Goal: Task Accomplishment & Management: Manage account settings

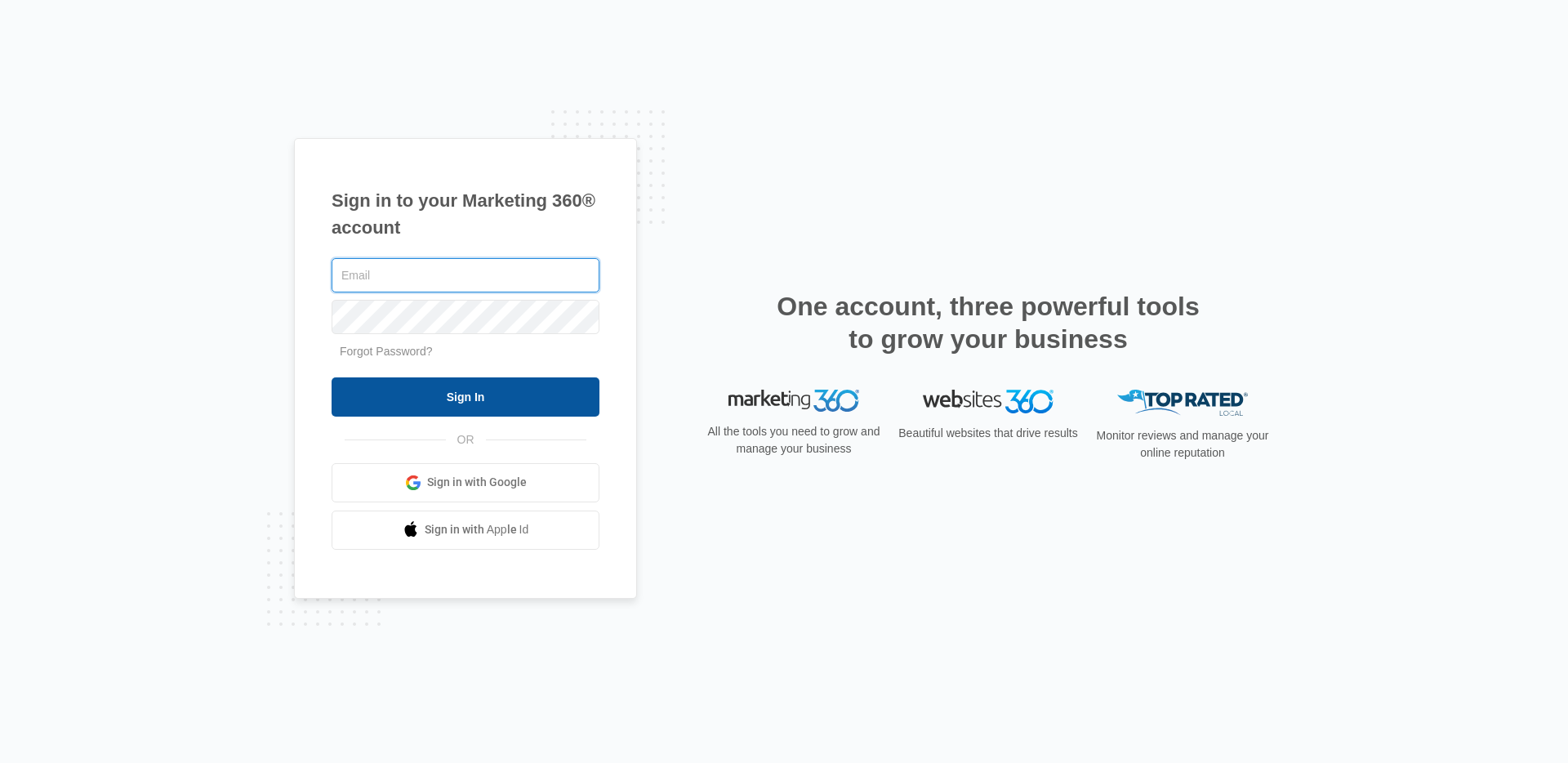
type input "hannah.johns@madwire.com"
click at [392, 402] on input "Sign In" at bounding box center [465, 397] width 268 height 39
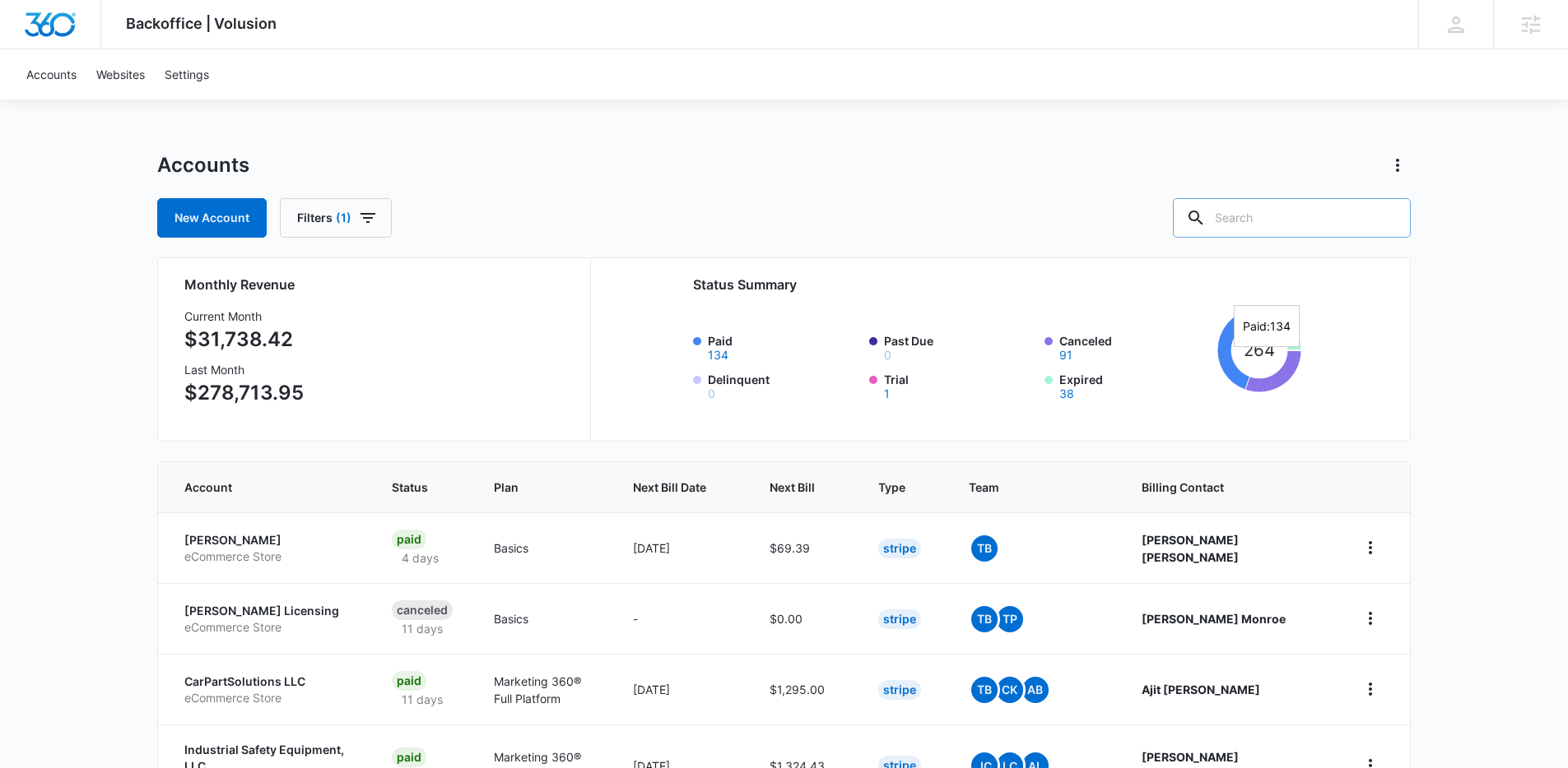
click at [1310, 226] on input "text" at bounding box center [1291, 218] width 238 height 40
paste input "No updates"
type input "No updates"
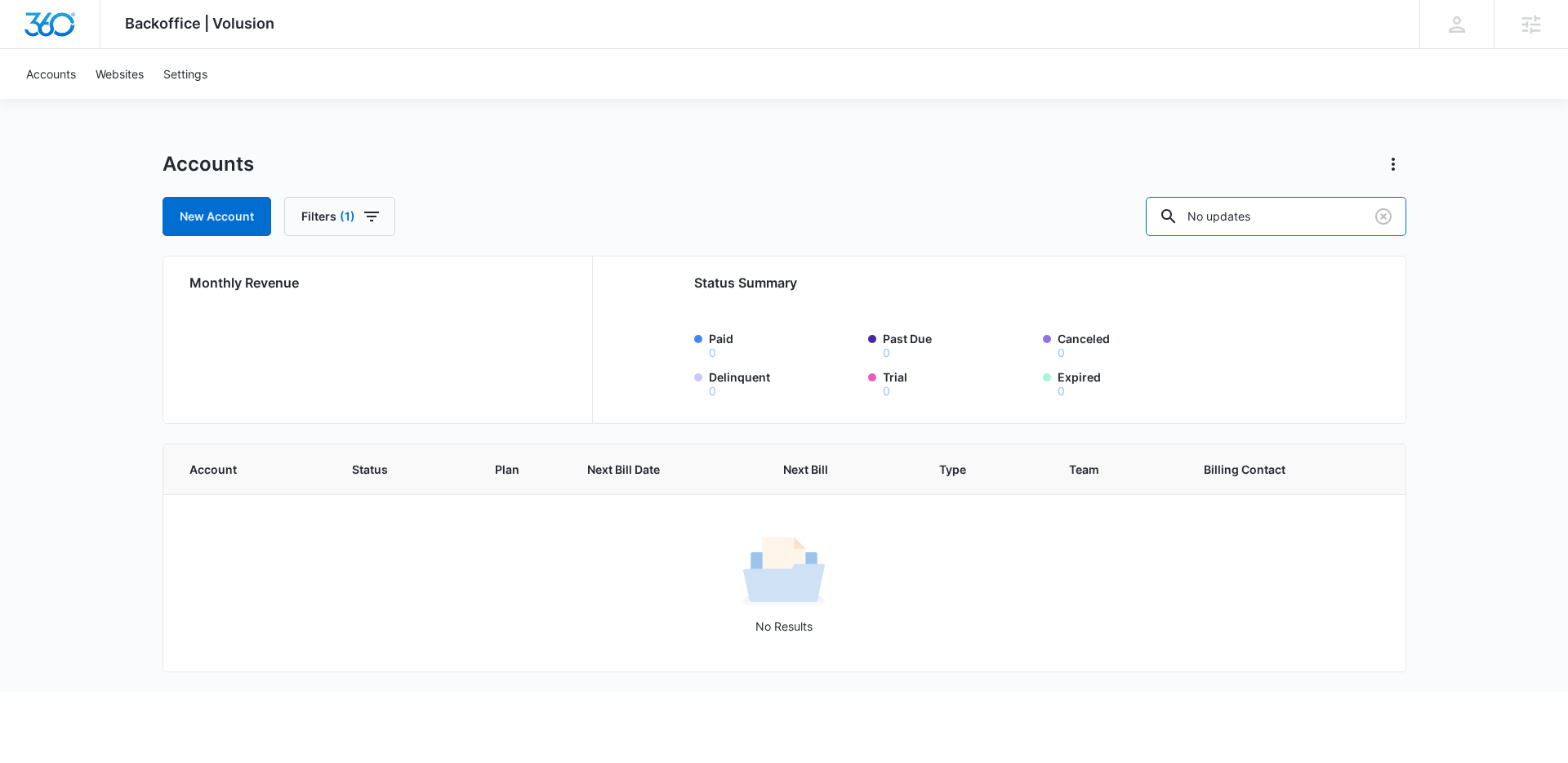
drag, startPoint x: 1306, startPoint y: 216, endPoint x: 1153, endPoint y: 202, distance: 153.6
click at [1153, 204] on div "New Account Filters (1) No updates" at bounding box center [784, 216] width 1244 height 39
type input "b"
paste input "M10728"
type input "M10728"
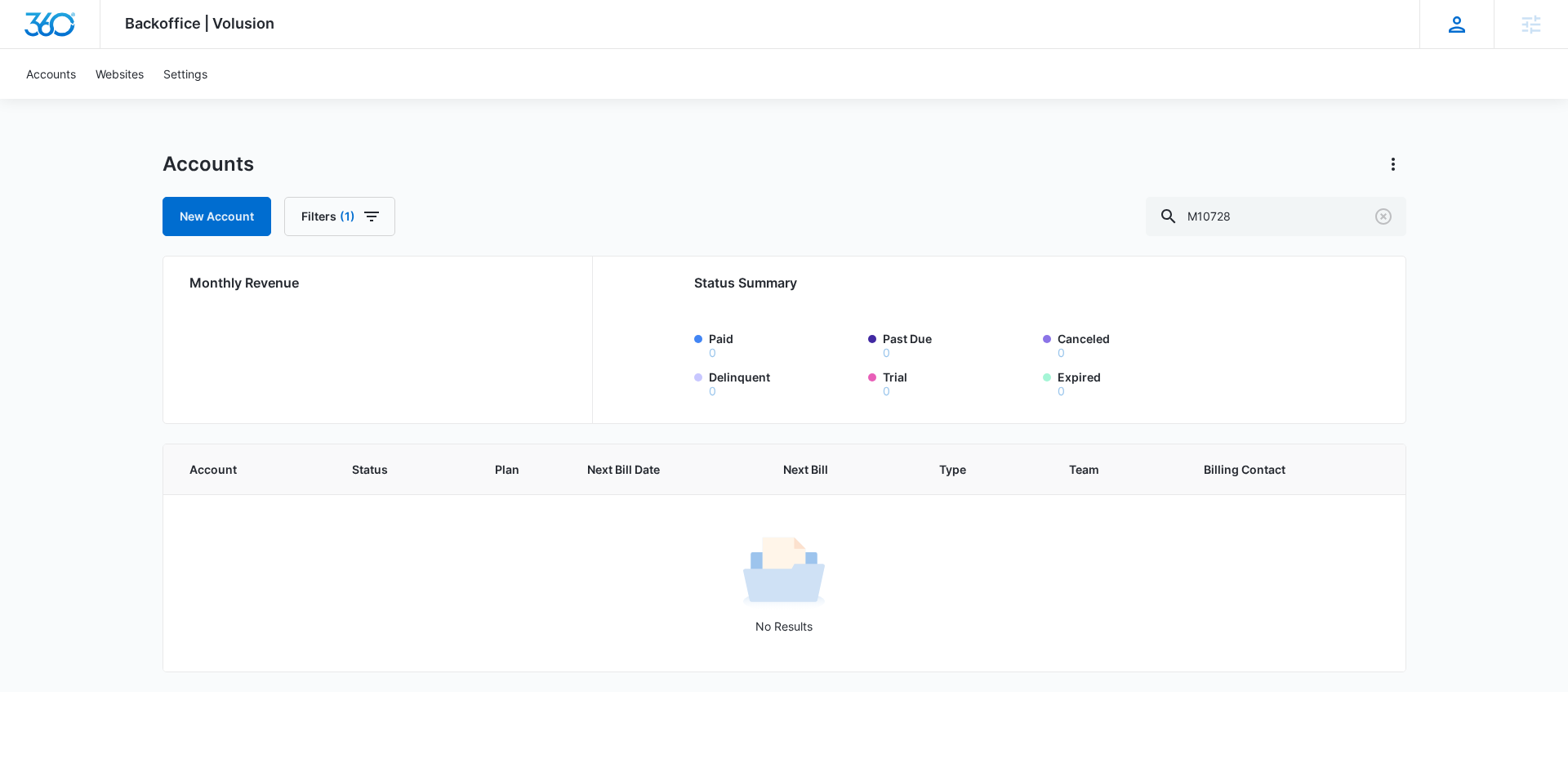
click at [1452, 26] on icon at bounding box center [1457, 24] width 25 height 25
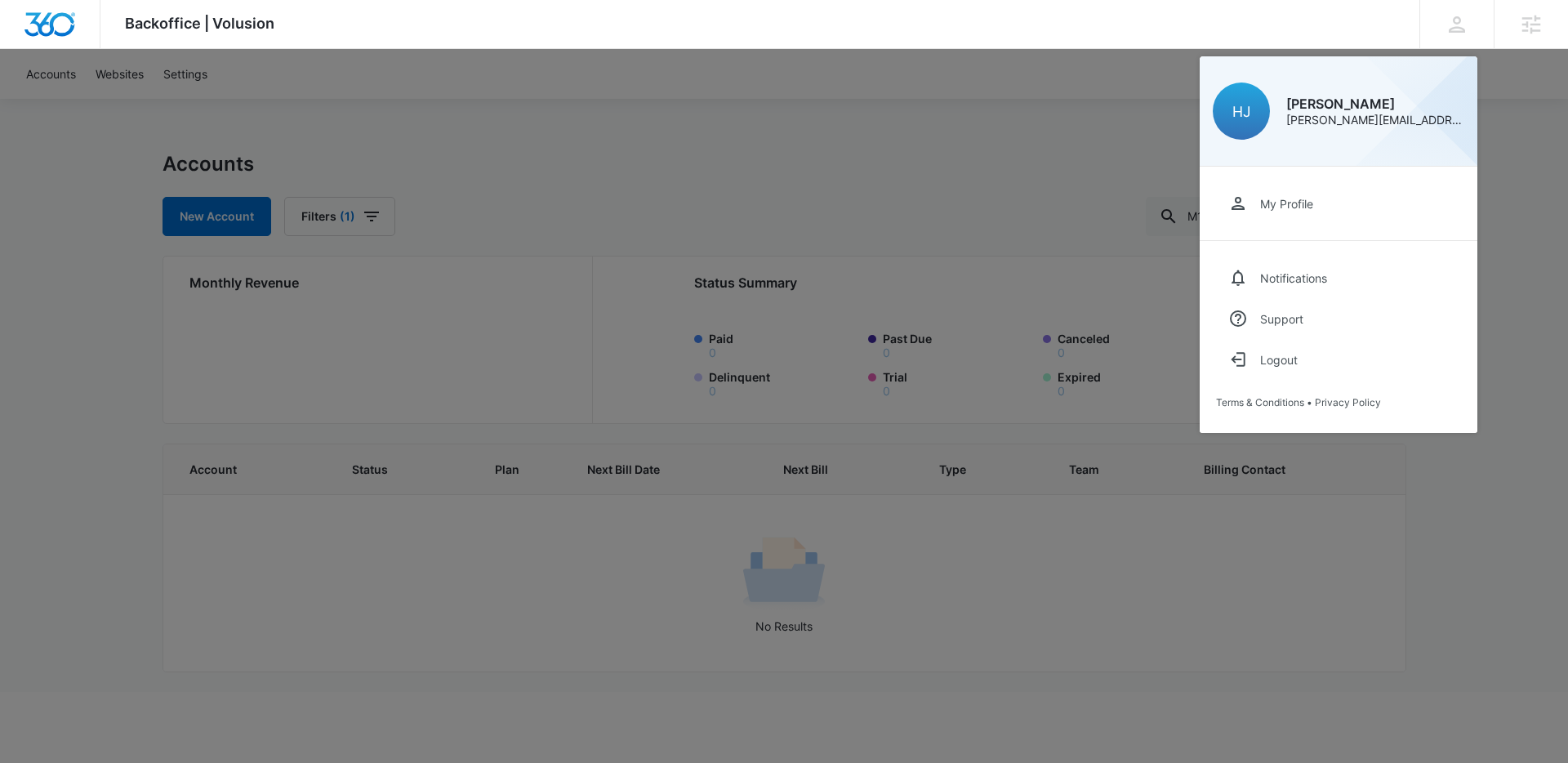
click at [1008, 144] on div at bounding box center [784, 382] width 1568 height 763
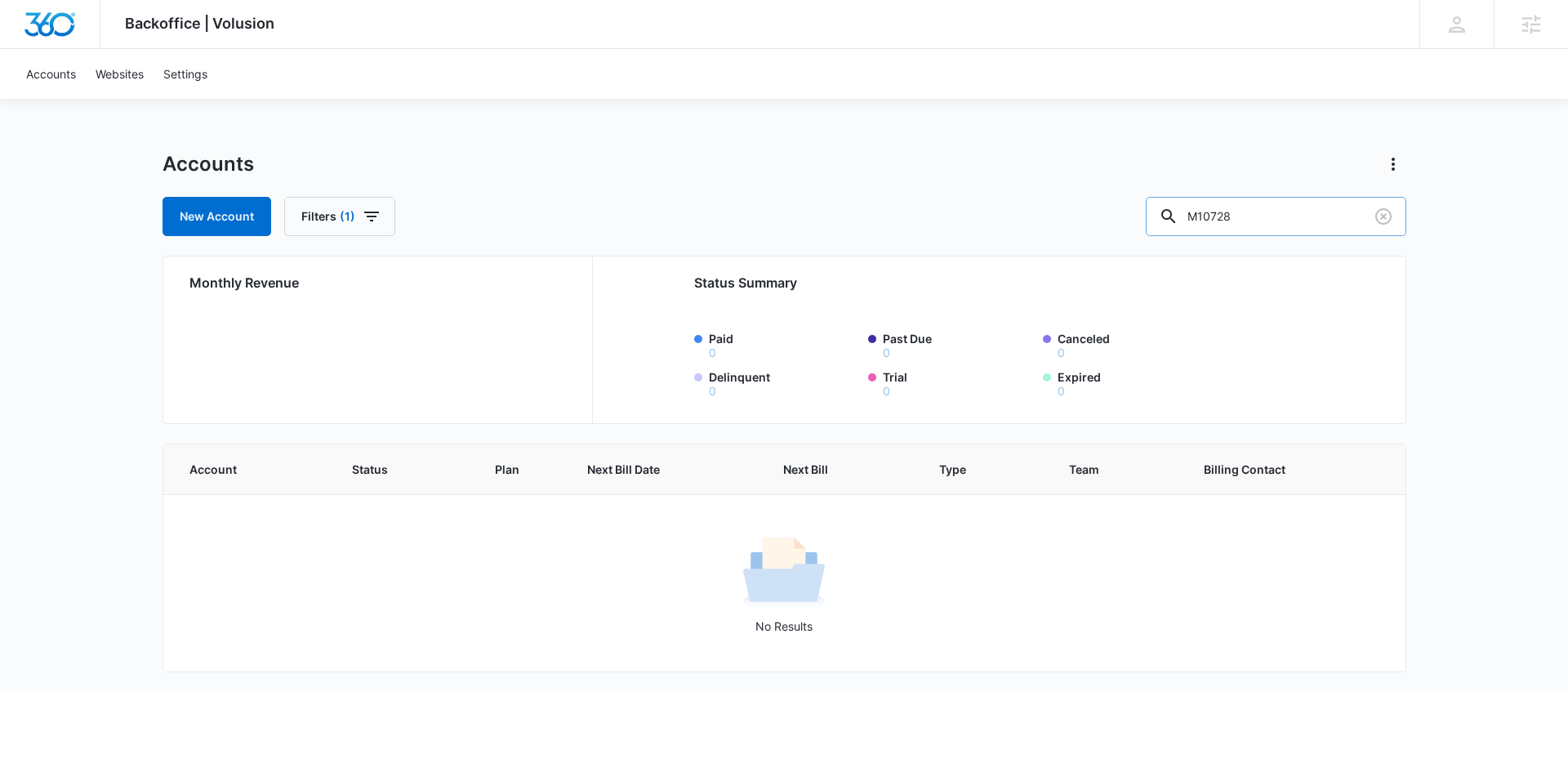
click at [1259, 212] on input "M10728" at bounding box center [1276, 216] width 261 height 39
click at [1527, 18] on icon at bounding box center [1532, 24] width 19 height 19
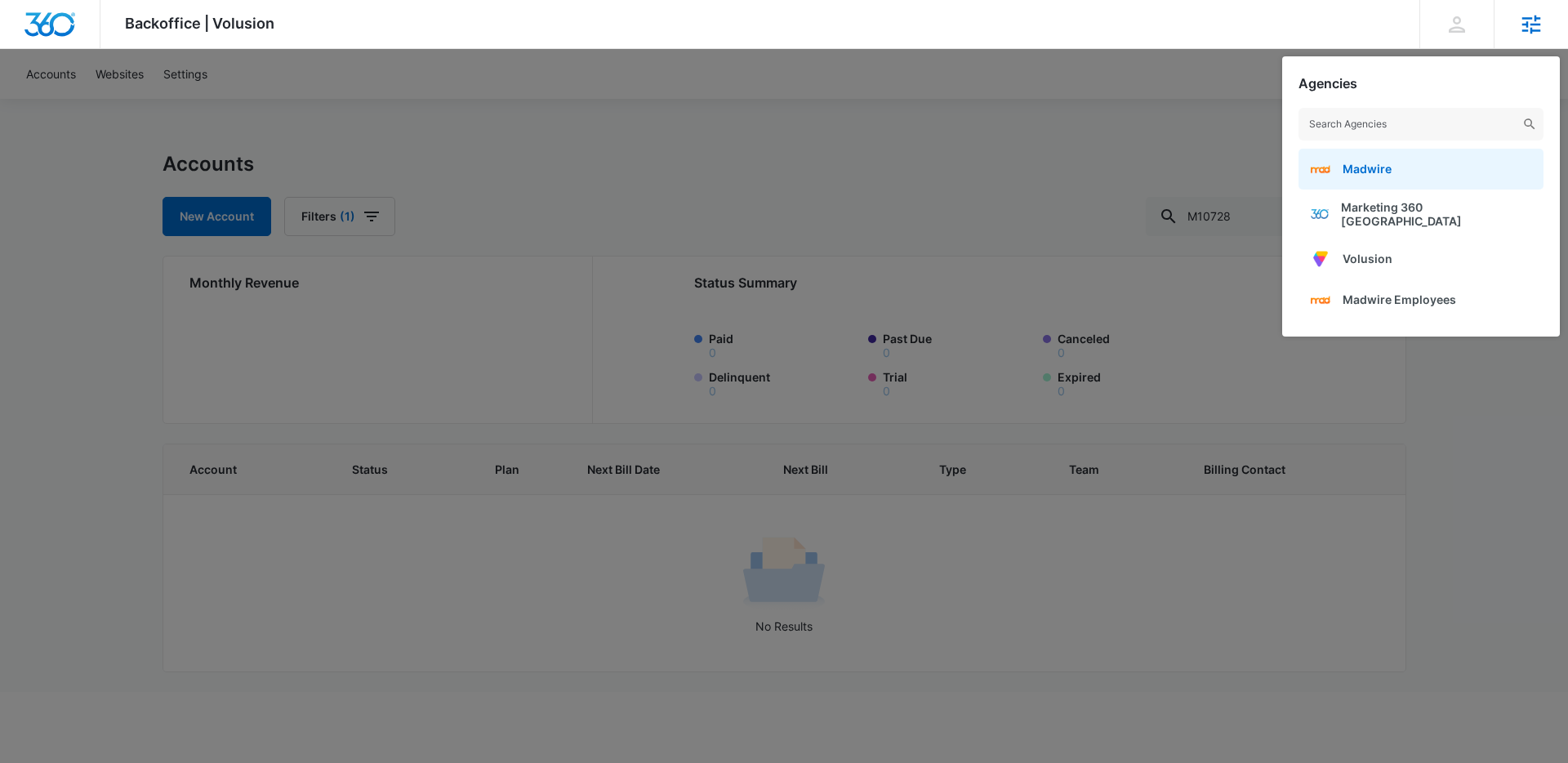
click at [1376, 169] on span "Madwire" at bounding box center [1367, 169] width 49 height 14
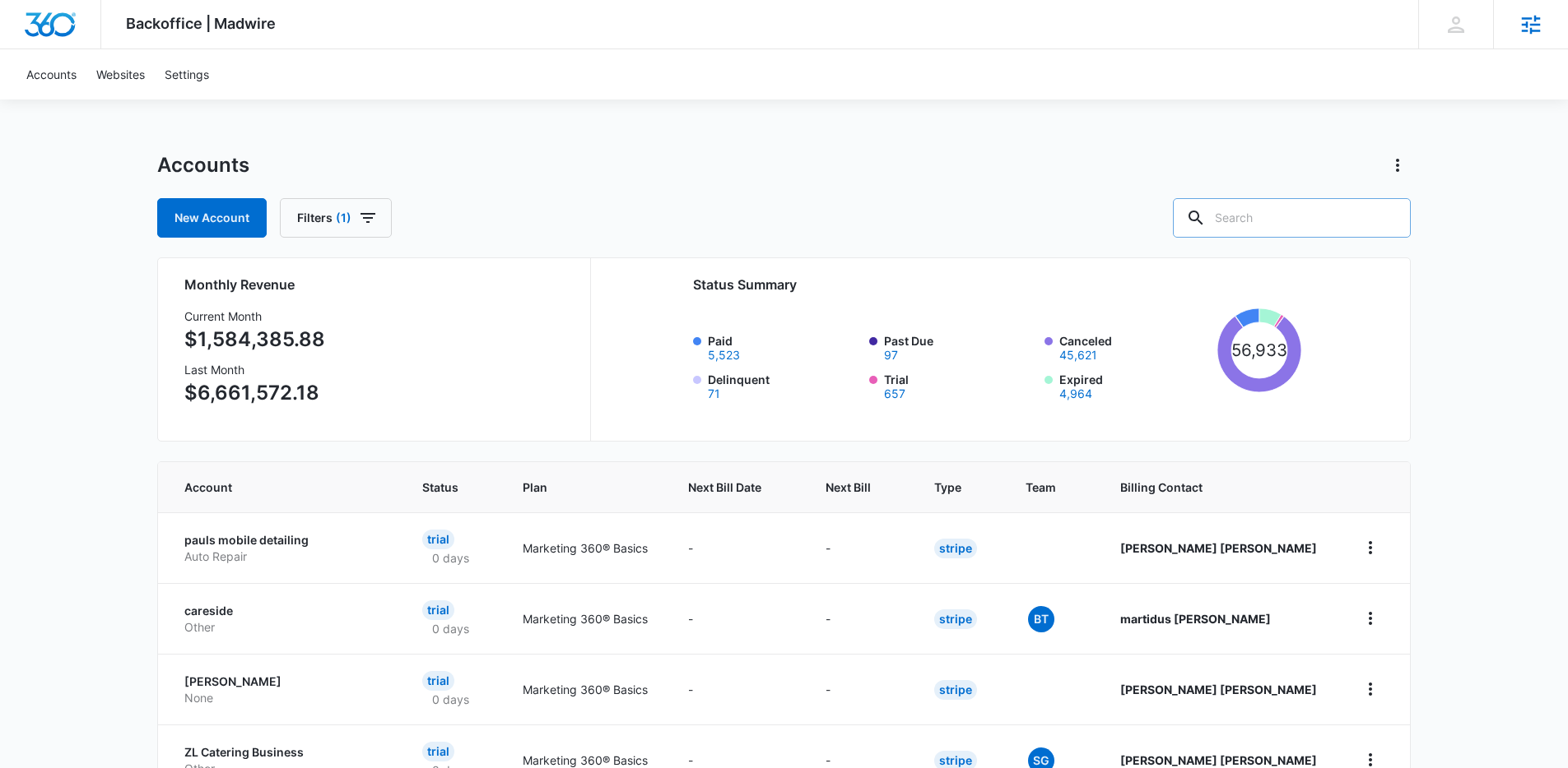
click at [1338, 213] on input "text" at bounding box center [1291, 218] width 238 height 40
paste input "M10728"
type input "M10728"
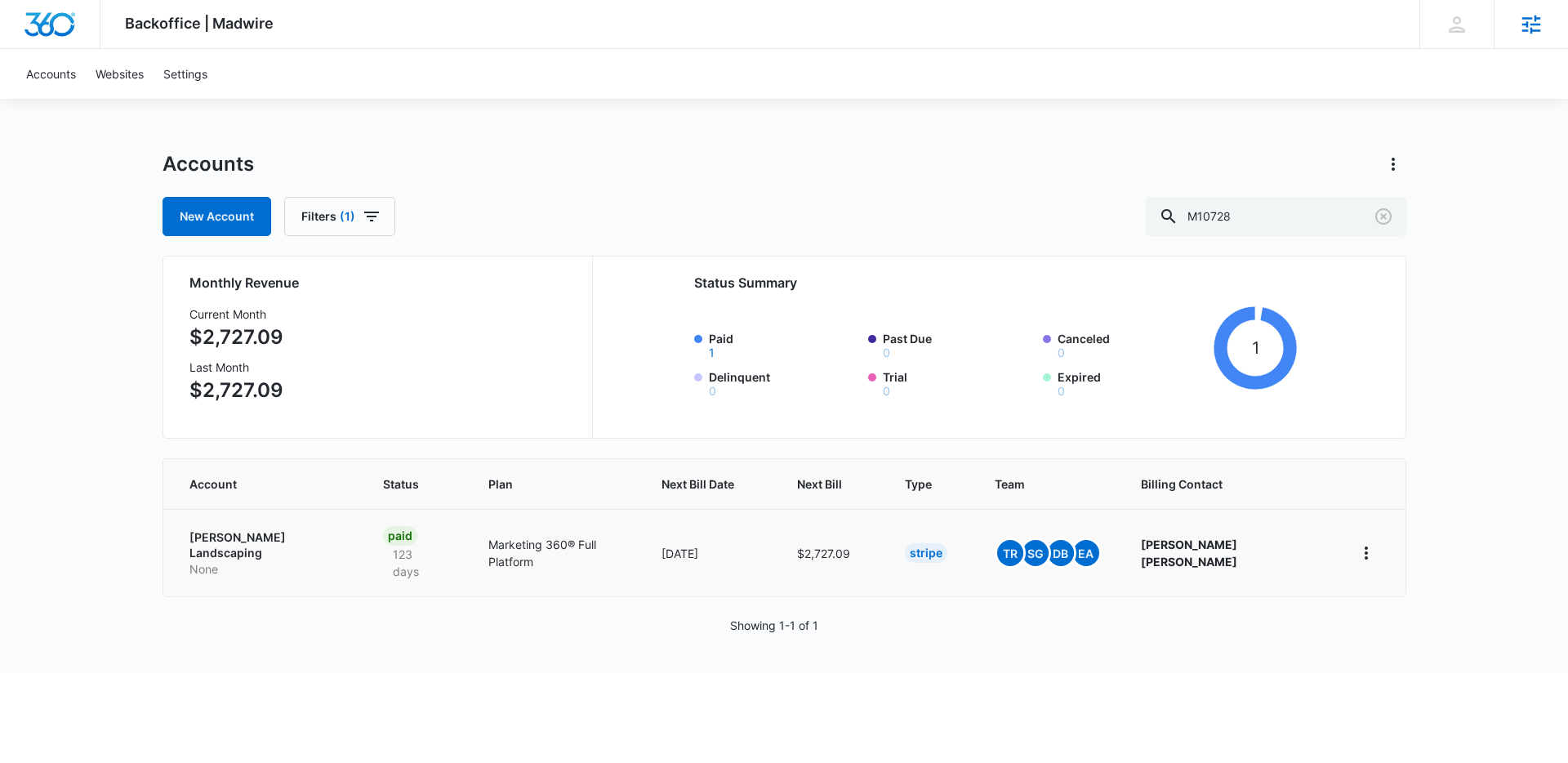
click at [279, 535] on p "Benninger Landscaping" at bounding box center [267, 545] width 155 height 32
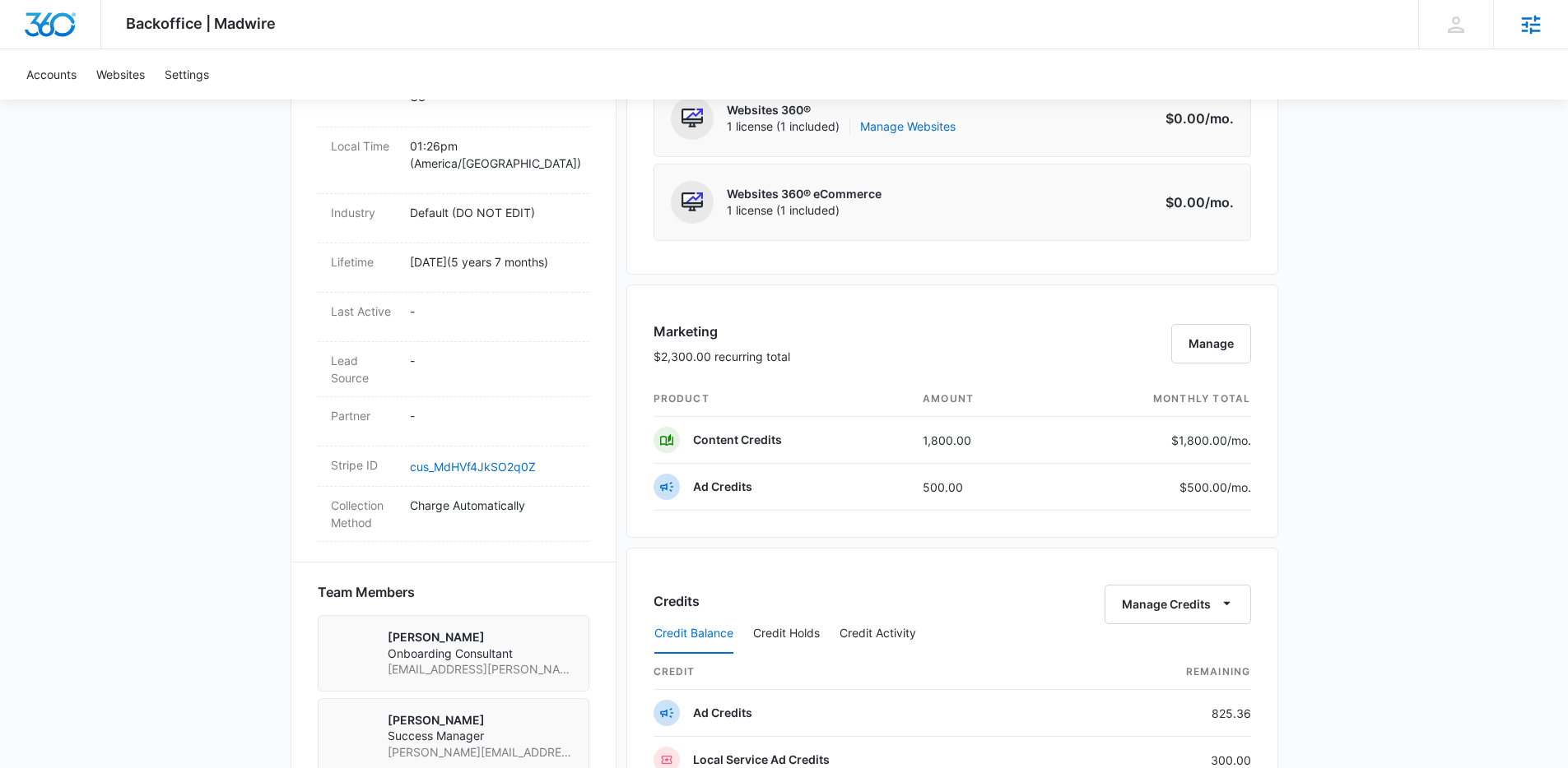
scroll to position [789, 0]
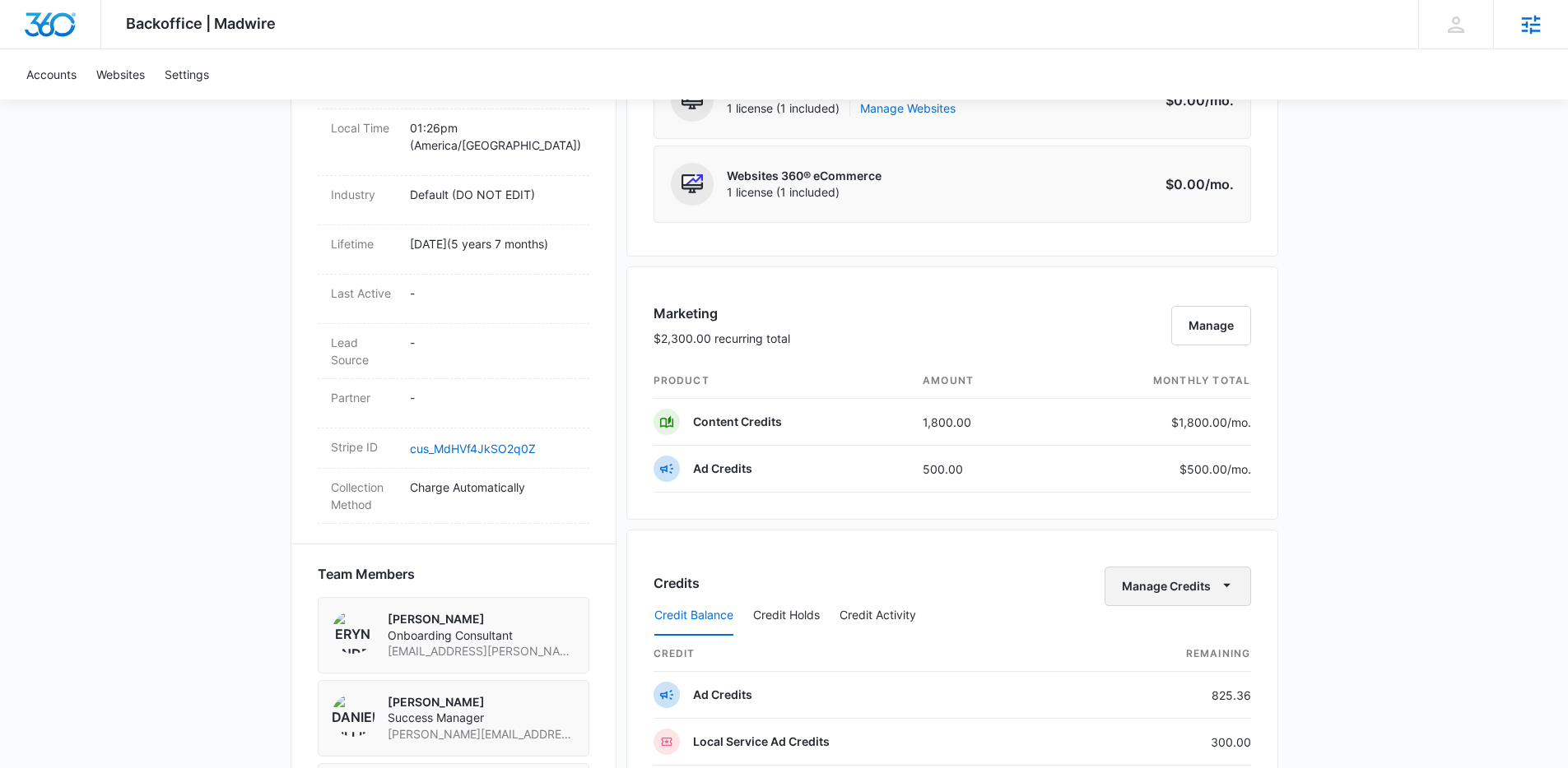
click at [1154, 580] on button "Manage Credits" at bounding box center [1178, 586] width 146 height 40
click at [1155, 634] on div "Transfer Credits" at bounding box center [1168, 639] width 86 height 11
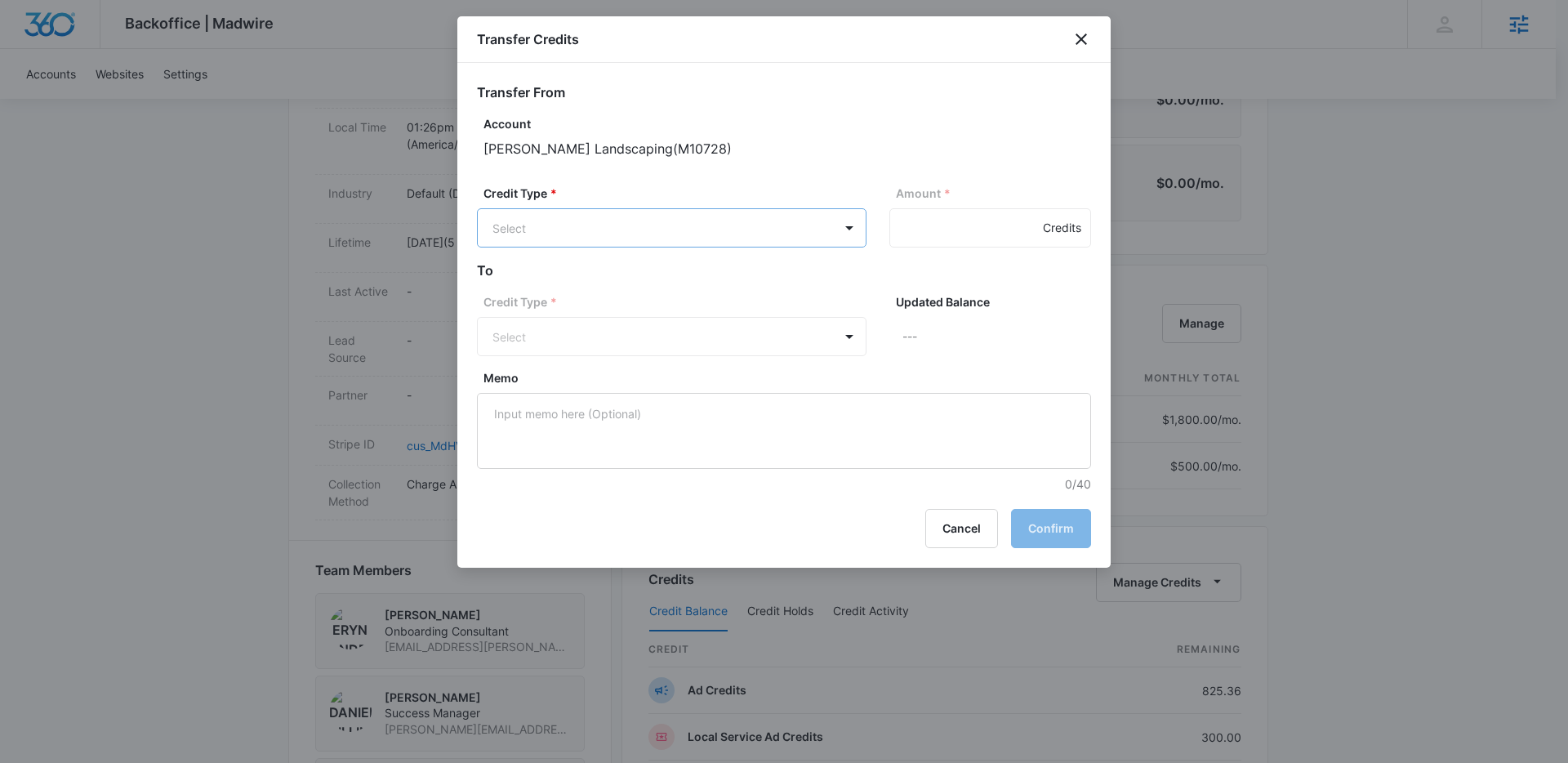
click at [709, 235] on body "Backoffice | Madwire Apps Settings HJ Hannah Johns hannah.johns@madwire.com My …" at bounding box center [784, 405] width 1568 height 2377
click at [696, 235] on body "Backoffice | Madwire Apps Settings HJ Hannah Johns hannah.johns@madwire.com My …" at bounding box center [784, 405] width 1568 height 2377
click at [835, 163] on div at bounding box center [784, 382] width 1568 height 763
click at [1078, 41] on icon "close" at bounding box center [1081, 38] width 11 height 11
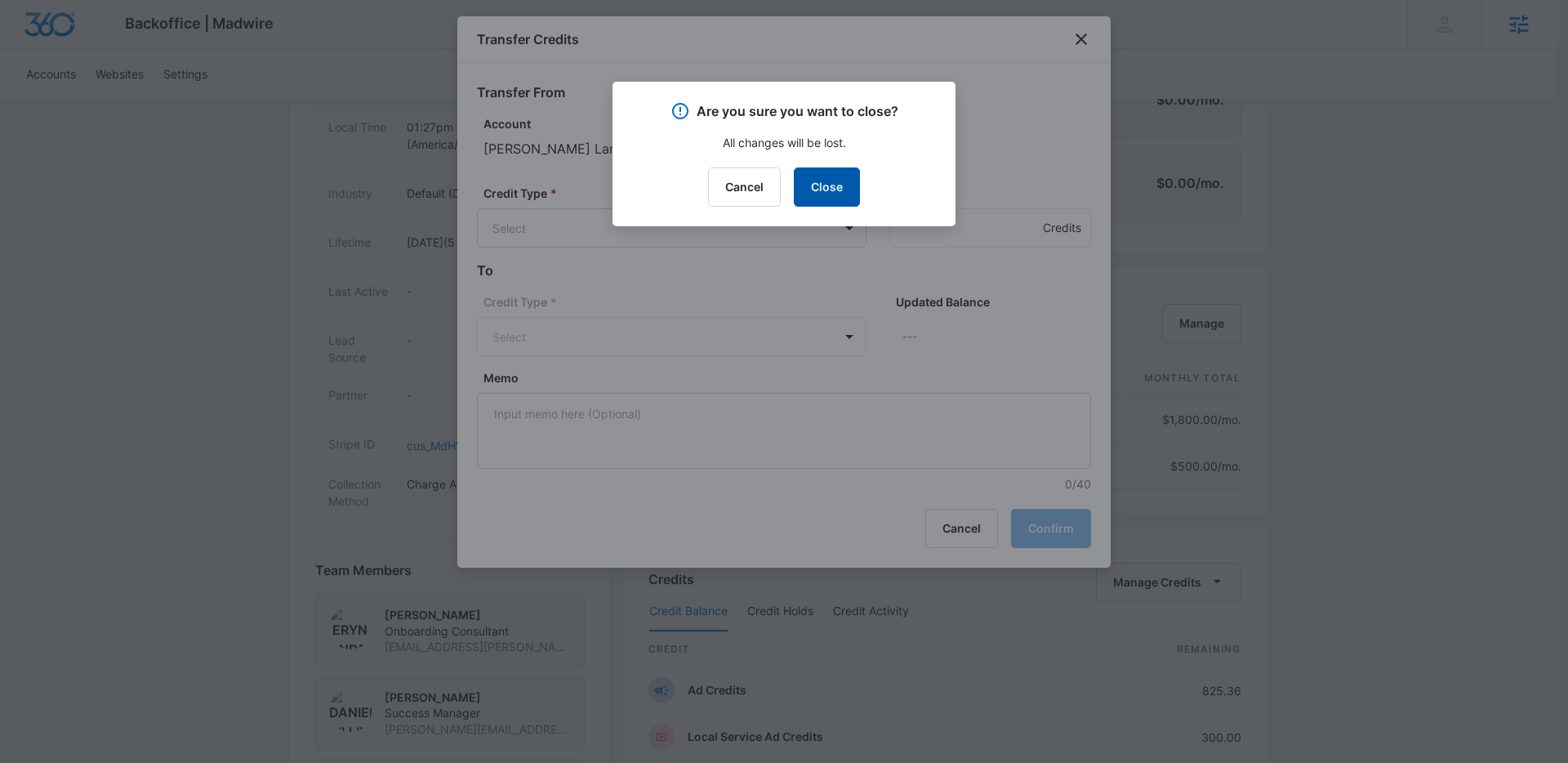
click at [834, 193] on button "Close" at bounding box center [827, 187] width 66 height 39
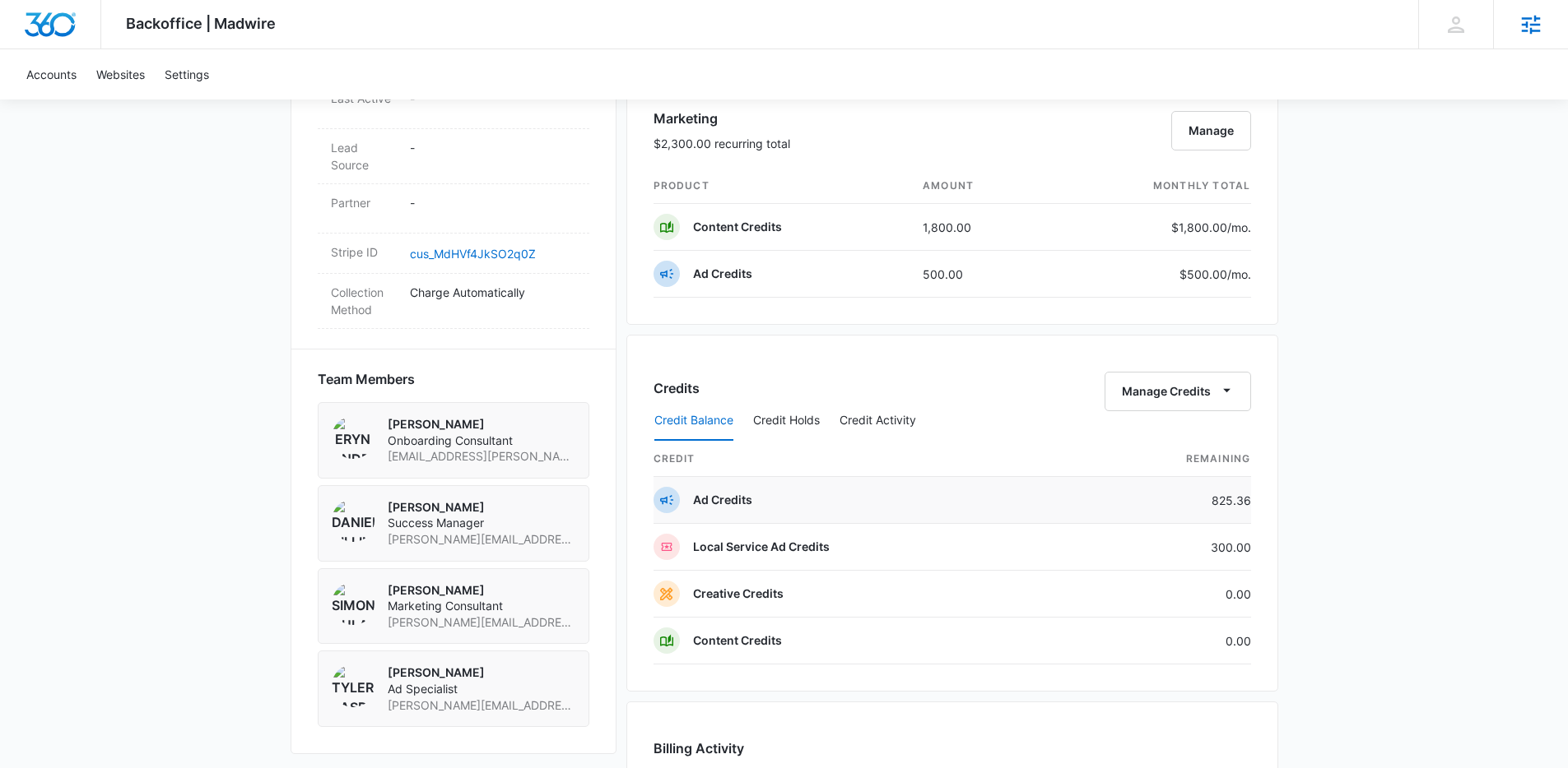
scroll to position [994, 0]
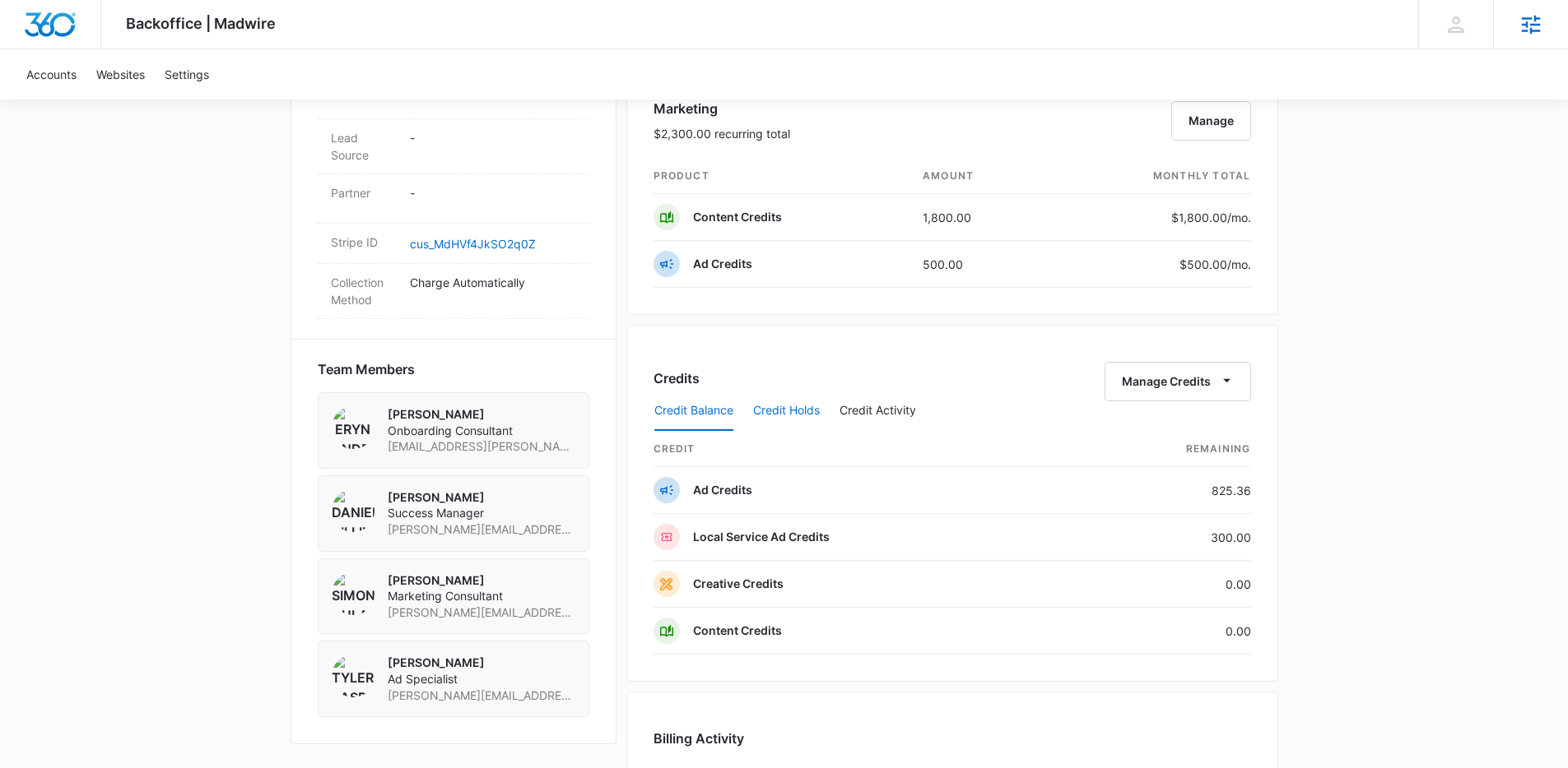
click at [792, 408] on button "Credit Holds" at bounding box center [786, 412] width 66 height 40
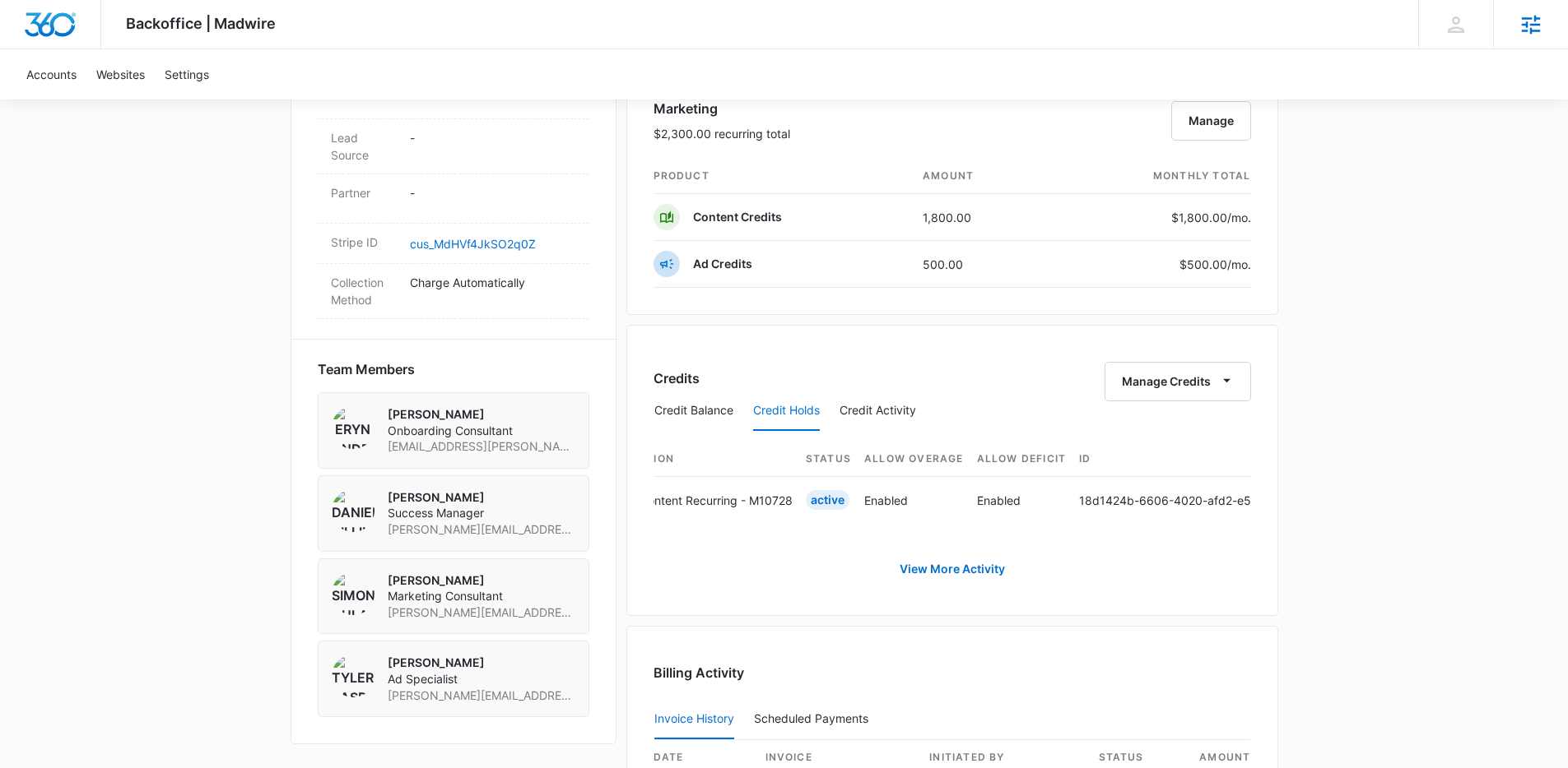
scroll to position [0, 0]
